Goal: Information Seeking & Learning: Learn about a topic

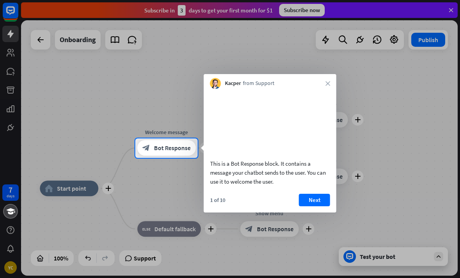
click at [324, 206] on button "Next" at bounding box center [314, 200] width 31 height 12
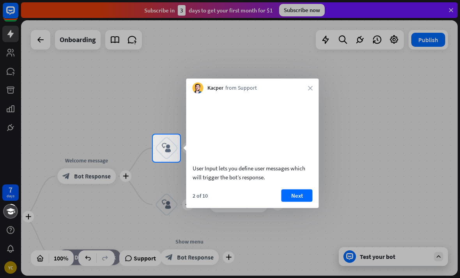
click at [308, 202] on button "Next" at bounding box center [296, 195] width 31 height 12
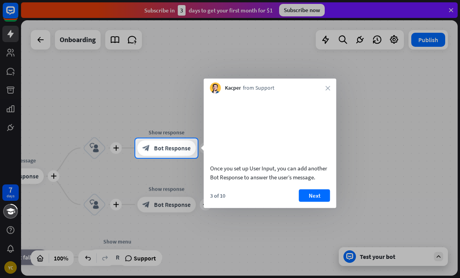
click at [319, 202] on button "Next" at bounding box center [314, 195] width 31 height 12
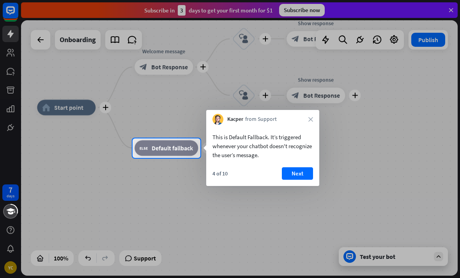
click at [304, 175] on button "Next" at bounding box center [297, 173] width 31 height 12
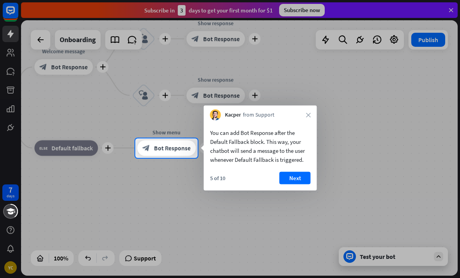
click at [302, 178] on button "Next" at bounding box center [294, 178] width 31 height 12
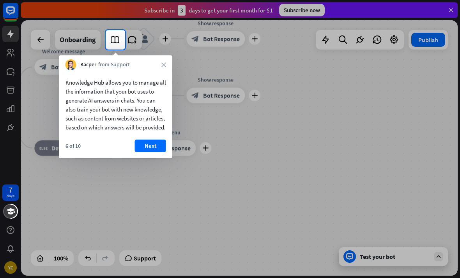
click at [163, 152] on button "Next" at bounding box center [150, 146] width 31 height 12
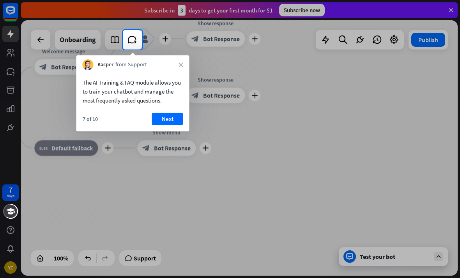
click at [173, 122] on button "Next" at bounding box center [167, 119] width 31 height 12
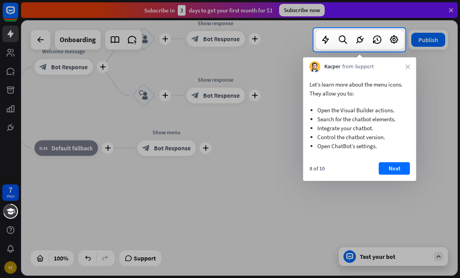
click at [396, 171] on button "Next" at bounding box center [394, 168] width 31 height 12
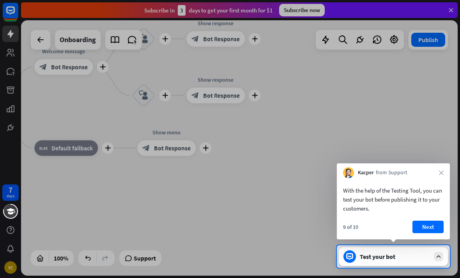
click at [437, 221] on button "Next" at bounding box center [427, 227] width 31 height 12
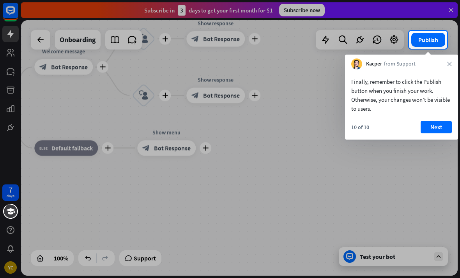
click at [445, 133] on button "Next" at bounding box center [436, 127] width 31 height 12
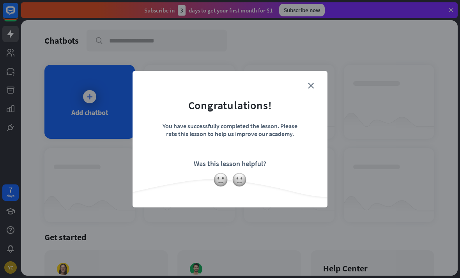
click at [315, 83] on form "Congratulations! You have successfully completed the lesson. Please rate this l…" at bounding box center [229, 127] width 175 height 93
click at [307, 90] on form "Congratulations! You have successfully completed the lesson. Please rate this l…" at bounding box center [229, 127] width 175 height 93
click at [309, 90] on form "Congratulations! You have successfully completed the lesson. Please rate this l…" at bounding box center [229, 127] width 175 height 93
click at [308, 91] on form "Congratulations! You have successfully completed the lesson. Please rate this l…" at bounding box center [229, 127] width 175 height 93
click at [310, 86] on icon "close" at bounding box center [311, 86] width 6 height 6
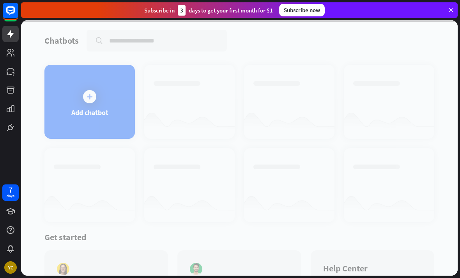
click at [315, 86] on div at bounding box center [239, 147] width 437 height 255
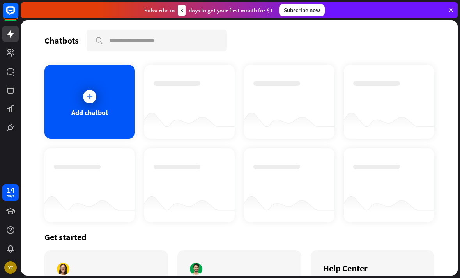
click at [447, 13] on icon at bounding box center [450, 10] width 7 height 7
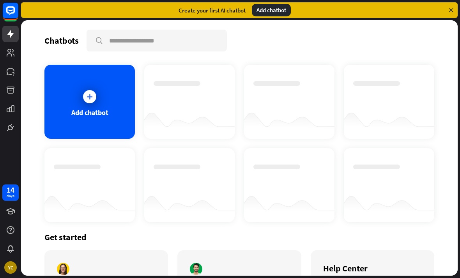
click at [448, 12] on icon at bounding box center [450, 10] width 7 height 7
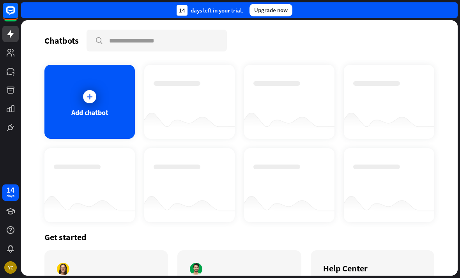
click at [448, 11] on div "14 days left in your trial. Upgrade now" at bounding box center [239, 10] width 437 height 16
click at [18, 54] on link at bounding box center [10, 52] width 16 height 16
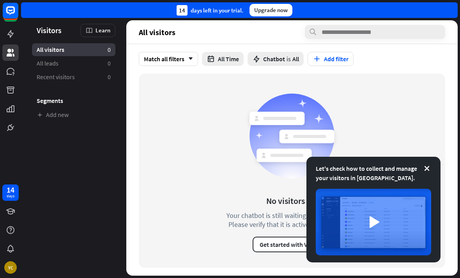
click at [430, 165] on icon at bounding box center [427, 168] width 8 height 8
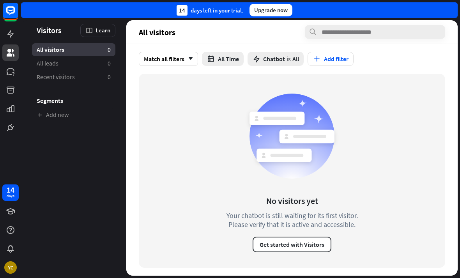
click at [50, 60] on span "All leads" at bounding box center [48, 63] width 22 height 8
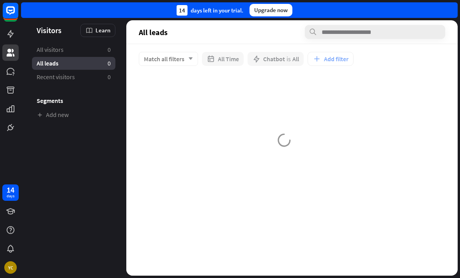
click at [53, 80] on span "Recent visitors" at bounding box center [56, 77] width 38 height 8
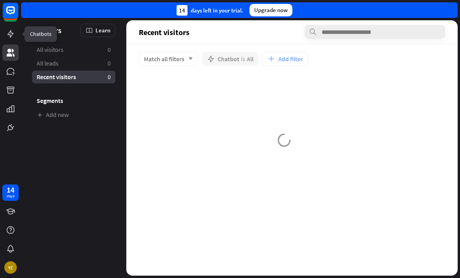
click at [0, 0] on icon at bounding box center [0, 0] width 0 height 0
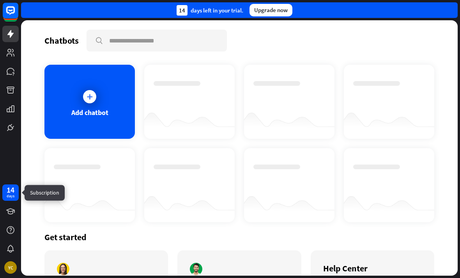
click at [13, 194] on div "days" at bounding box center [11, 195] width 8 height 5
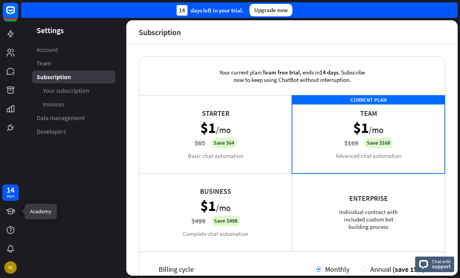
click at [0, 0] on icon at bounding box center [0, 0] width 0 height 0
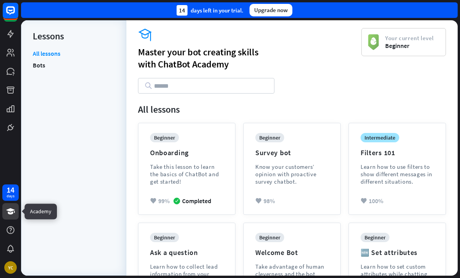
click at [48, 48] on div "menu Lessons" at bounding box center [74, 38] width 82 height 21
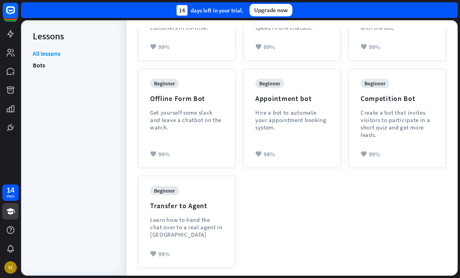
scroll to position [262, 0]
click at [0, 0] on icon at bounding box center [0, 0] width 0 height 0
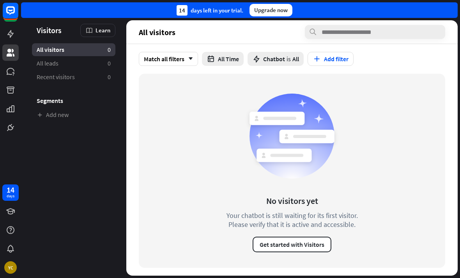
click at [41, 30] on span "Visitors" at bounding box center [49, 30] width 25 height 9
click at [7, 65] on link at bounding box center [10, 71] width 16 height 16
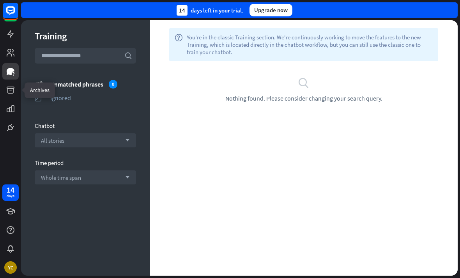
click at [0, 0] on icon at bounding box center [0, 0] width 0 height 0
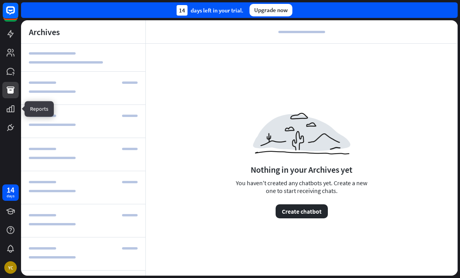
click at [12, 116] on link at bounding box center [10, 109] width 16 height 16
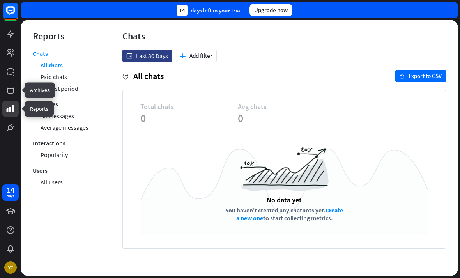
click at [0, 0] on icon at bounding box center [0, 0] width 0 height 0
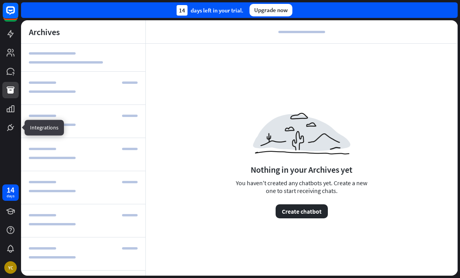
click at [0, 0] on icon at bounding box center [0, 0] width 0 height 0
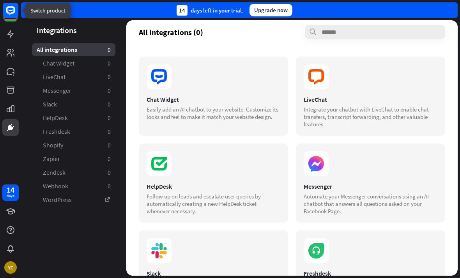
click at [9, 16] on rect at bounding box center [11, 11] width 16 height 16
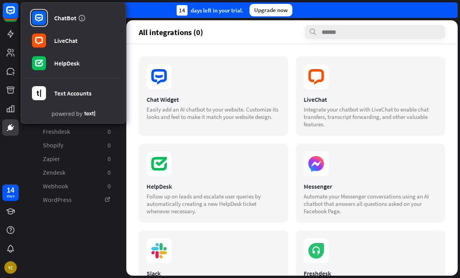
click at [399, 134] on div "LiveChat Integrate your chatbot with LiveChat to enable chat transfers, transcr…" at bounding box center [370, 96] width 149 height 79
